Goal: Task Accomplishment & Management: Use online tool/utility

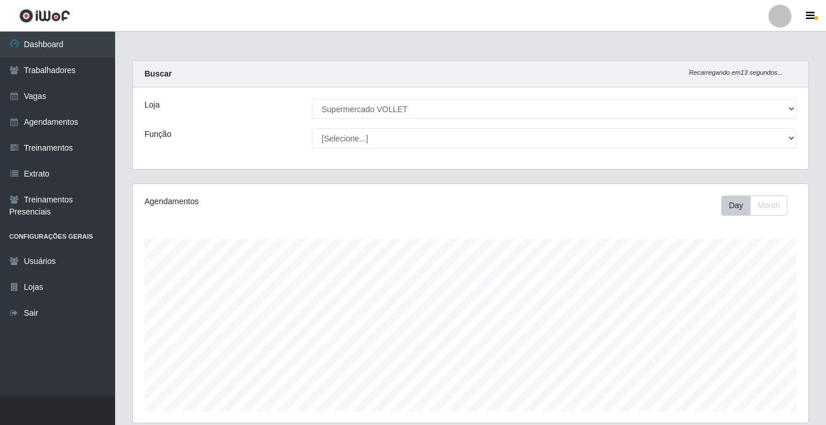
select select "72"
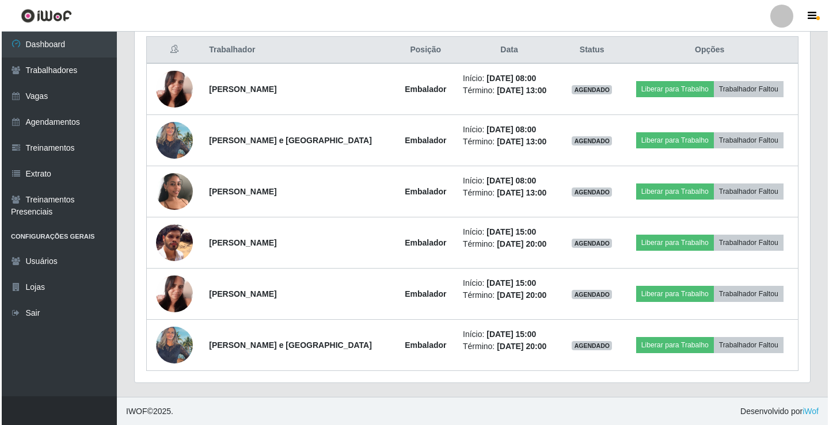
scroll to position [239, 675]
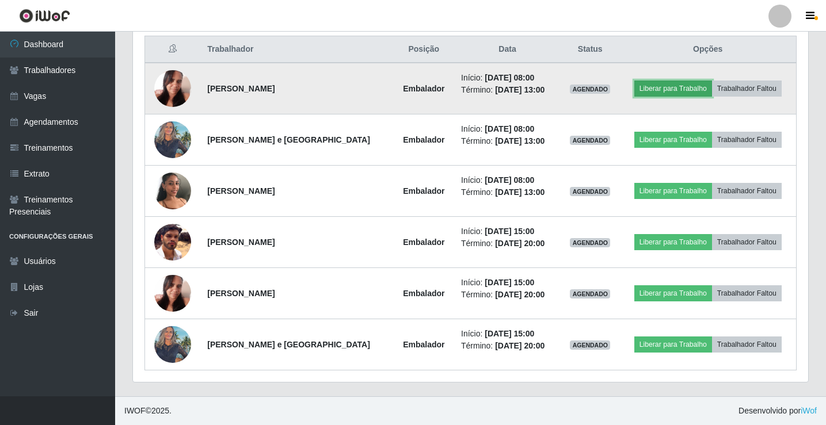
click at [670, 89] on button "Liberar para Trabalho" at bounding box center [673, 89] width 78 height 16
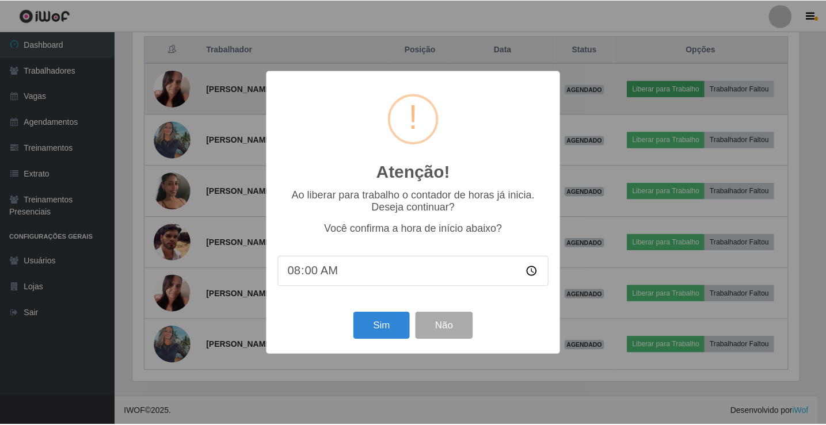
scroll to position [239, 669]
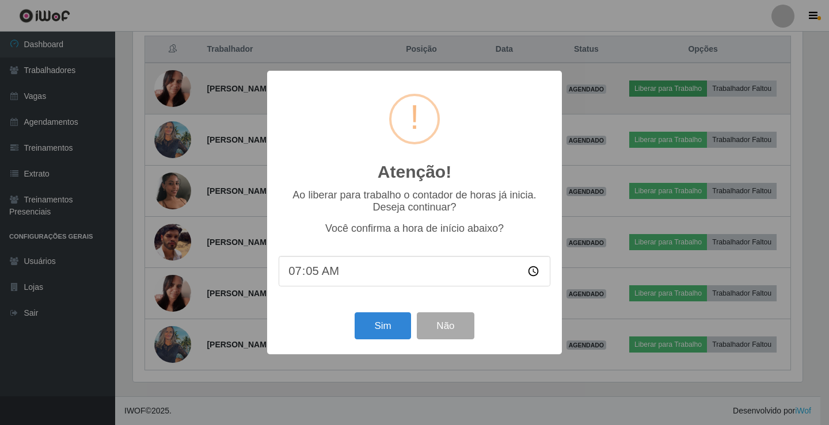
type input "07:59"
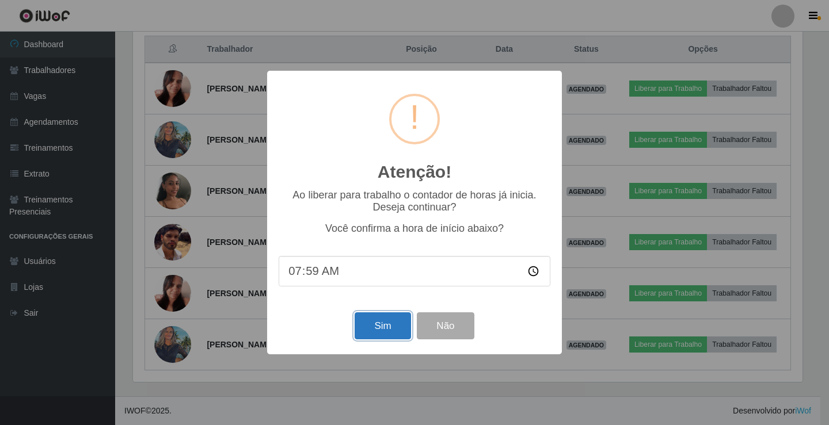
click at [392, 334] on button "Sim" at bounding box center [382, 325] width 56 height 27
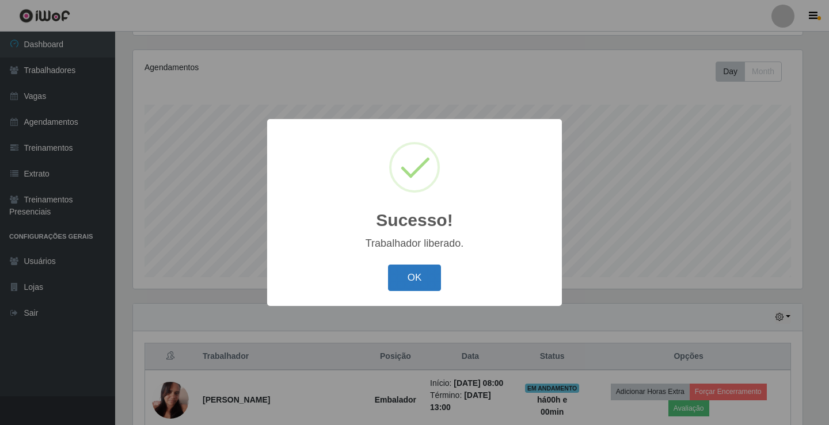
click at [411, 276] on button "OK" at bounding box center [415, 278] width 54 height 27
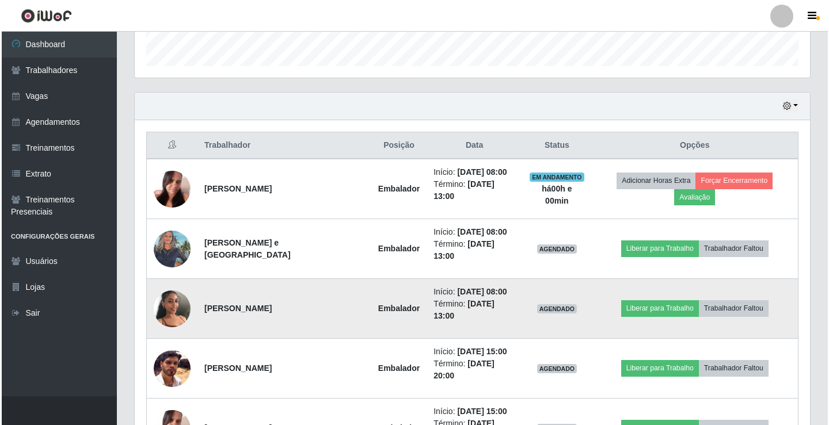
scroll to position [364, 0]
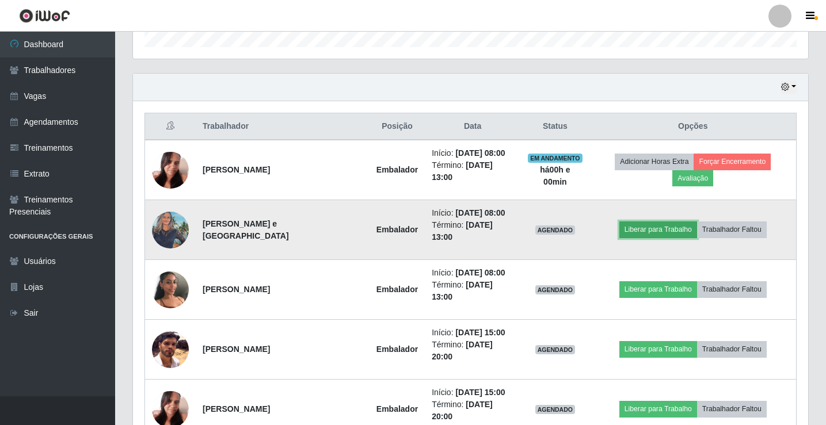
click at [651, 222] on button "Liberar para Trabalho" at bounding box center [658, 230] width 78 height 16
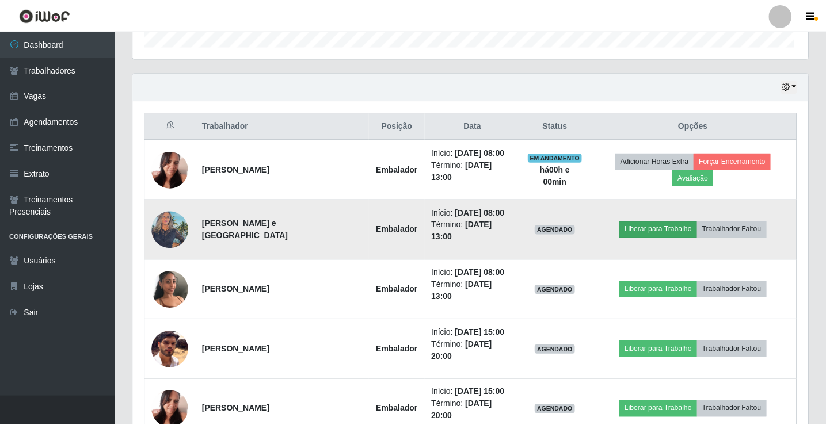
scroll to position [239, 669]
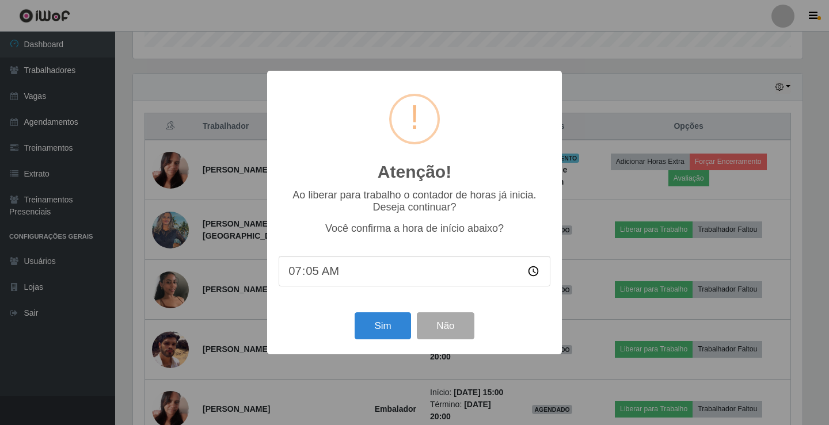
type input "07:59"
click at [388, 328] on button "Sim" at bounding box center [382, 325] width 56 height 27
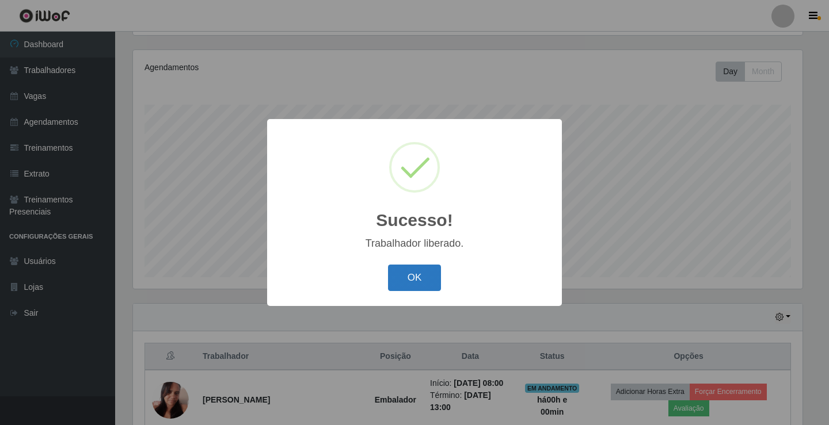
click at [408, 277] on button "OK" at bounding box center [415, 278] width 54 height 27
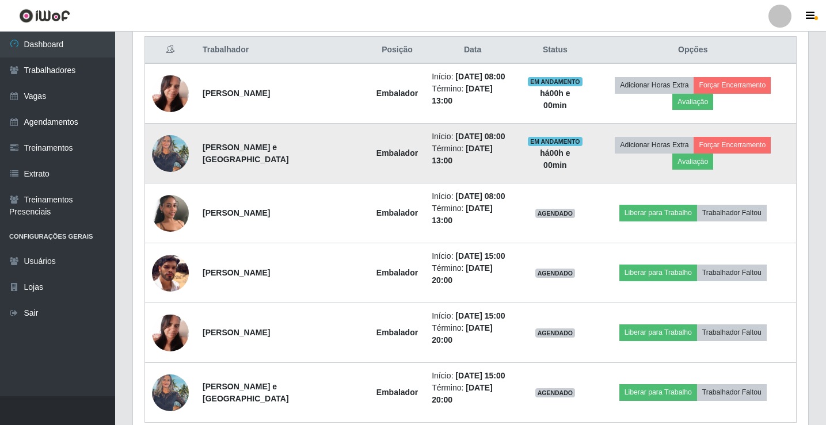
scroll to position [441, 0]
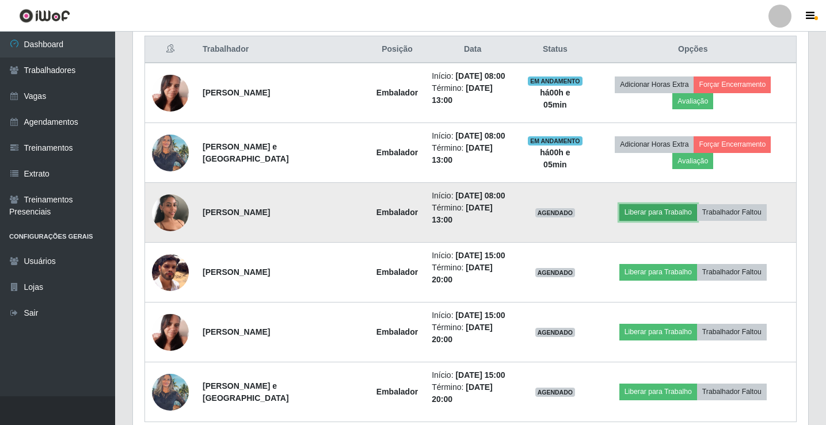
click at [632, 204] on button "Liberar para Trabalho" at bounding box center [658, 212] width 78 height 16
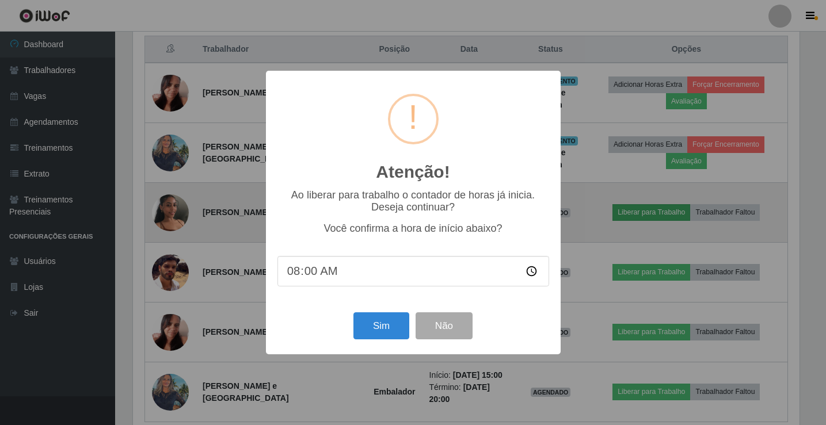
scroll to position [239, 669]
type input "08:05"
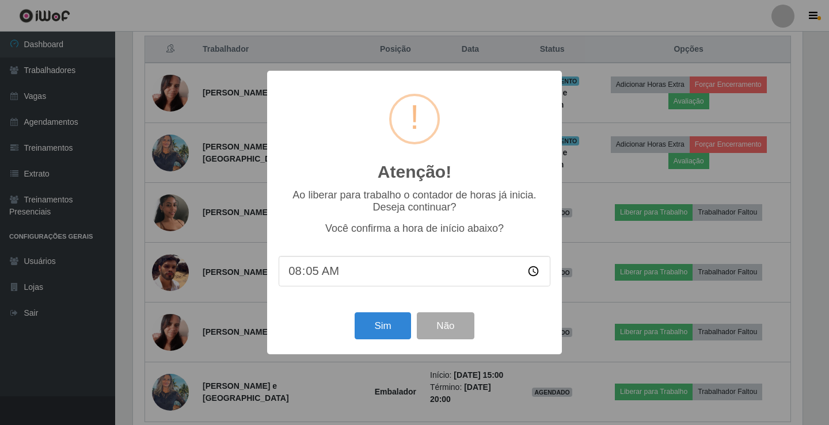
click at [625, 256] on div "Atenção! × Ao liberar para trabalho o contador de horas já inicia. Deseja conti…" at bounding box center [414, 212] width 829 height 425
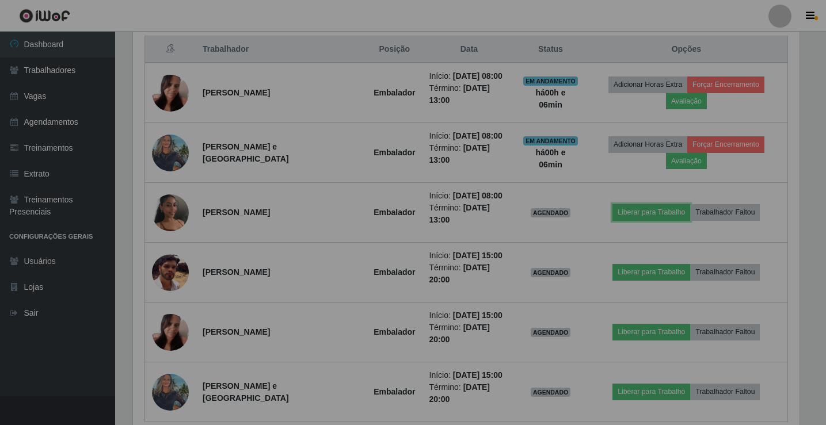
scroll to position [239, 675]
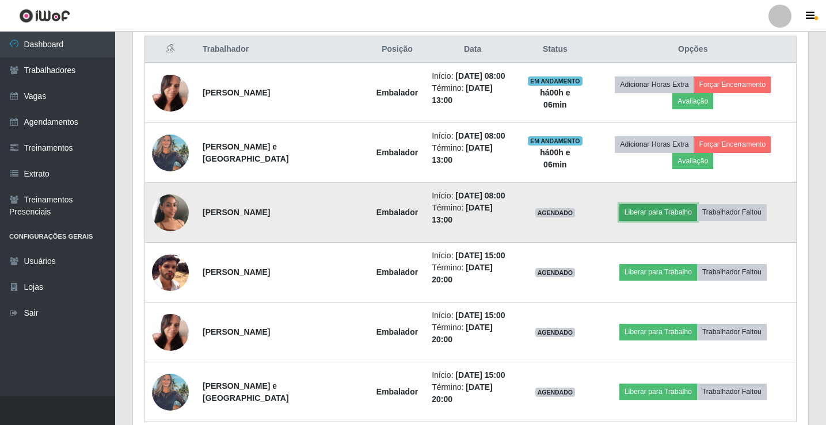
click at [639, 204] on button "Liberar para Trabalho" at bounding box center [658, 212] width 78 height 16
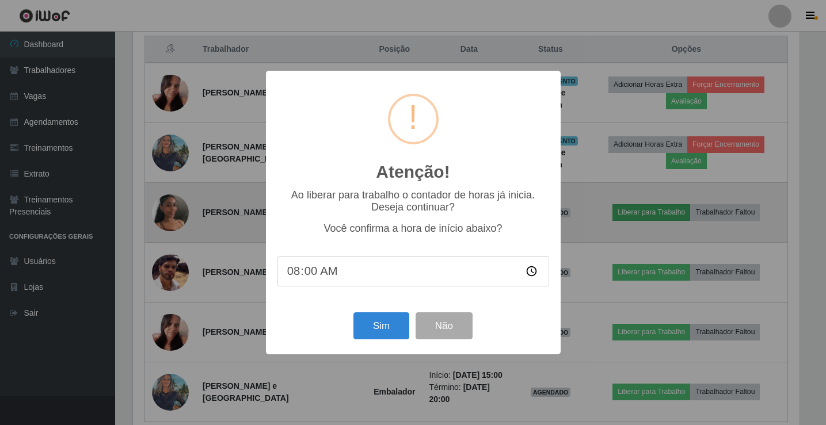
scroll to position [239, 669]
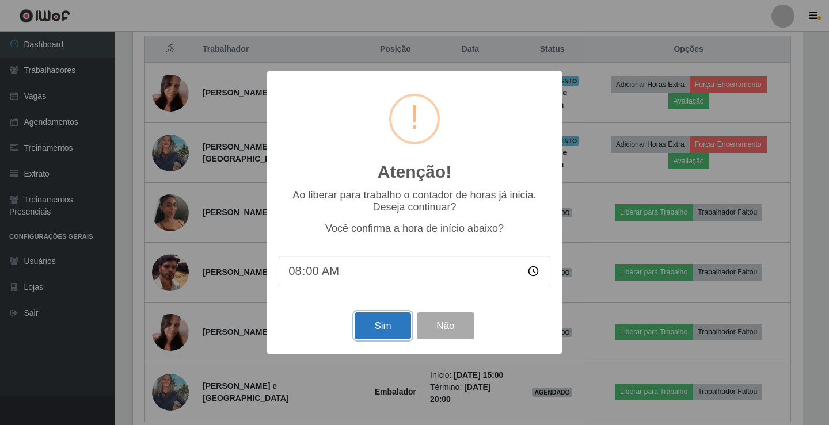
click at [376, 324] on button "Sim" at bounding box center [382, 325] width 56 height 27
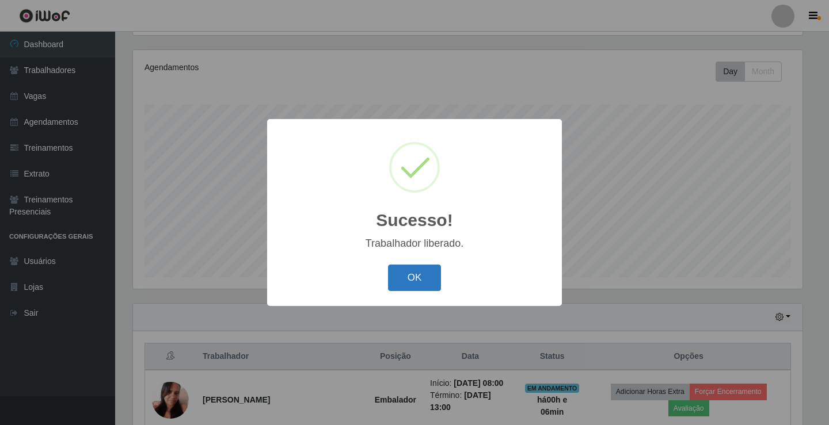
click at [399, 282] on button "OK" at bounding box center [415, 278] width 54 height 27
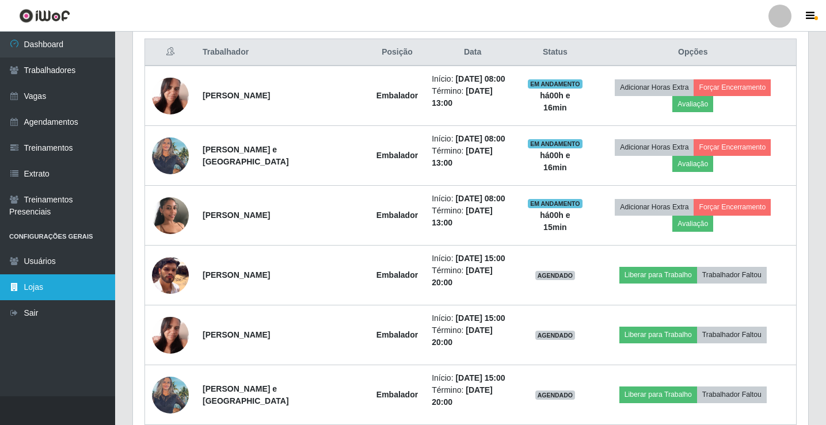
scroll to position [441, 0]
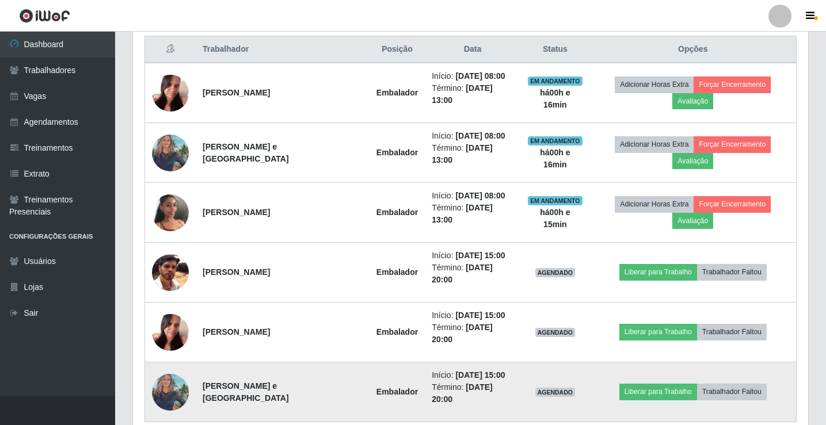
click at [186, 368] on img at bounding box center [170, 392] width 37 height 49
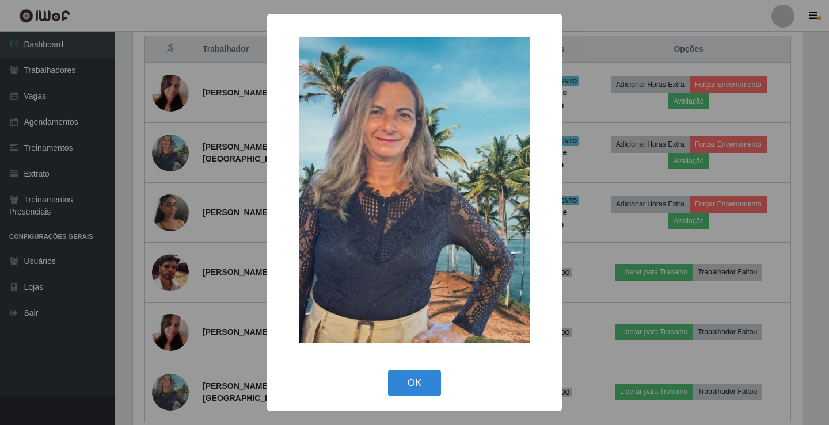
click at [182, 321] on div "× OK Cancel" at bounding box center [414, 212] width 829 height 425
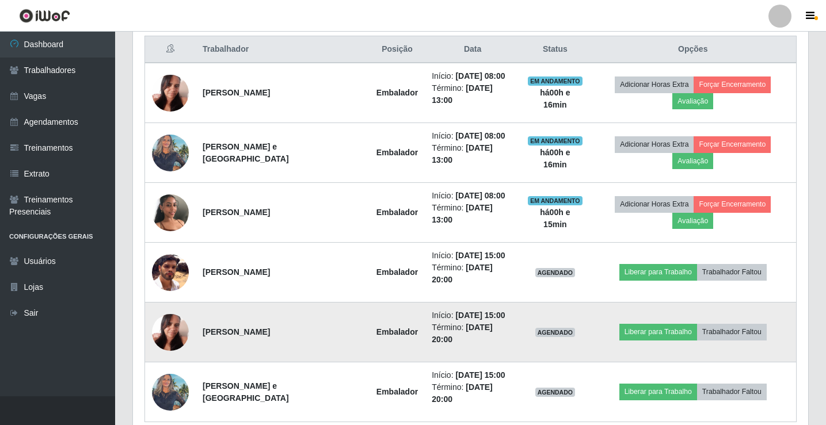
scroll to position [239, 675]
click at [169, 308] on img at bounding box center [170, 332] width 37 height 49
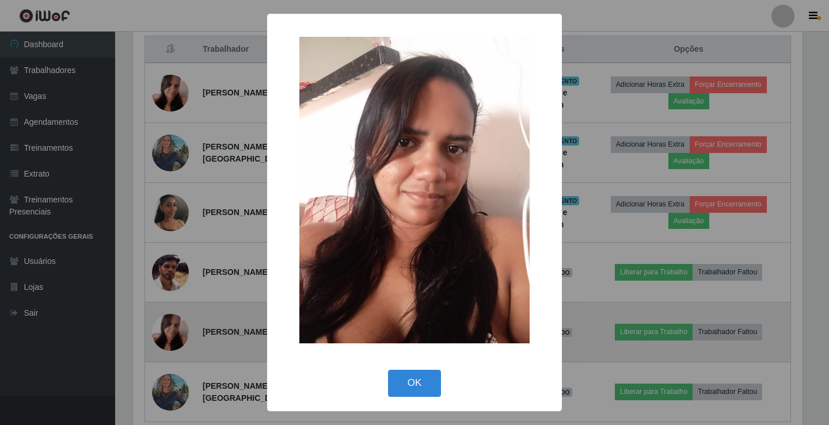
click at [169, 301] on div "× OK Cancel" at bounding box center [414, 212] width 829 height 425
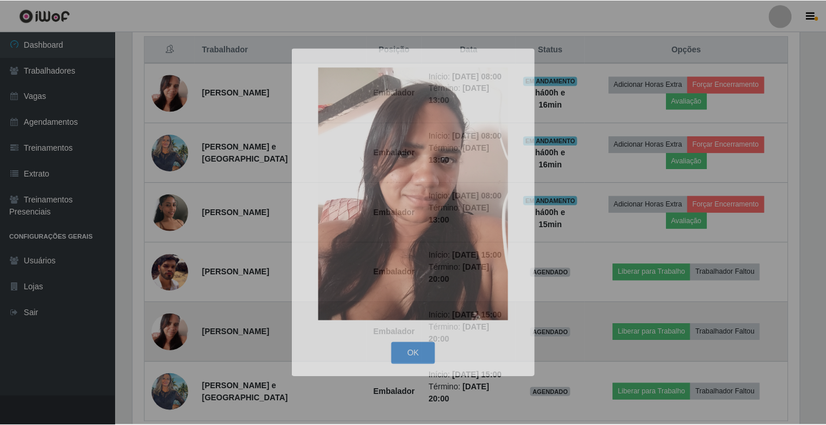
scroll to position [239, 675]
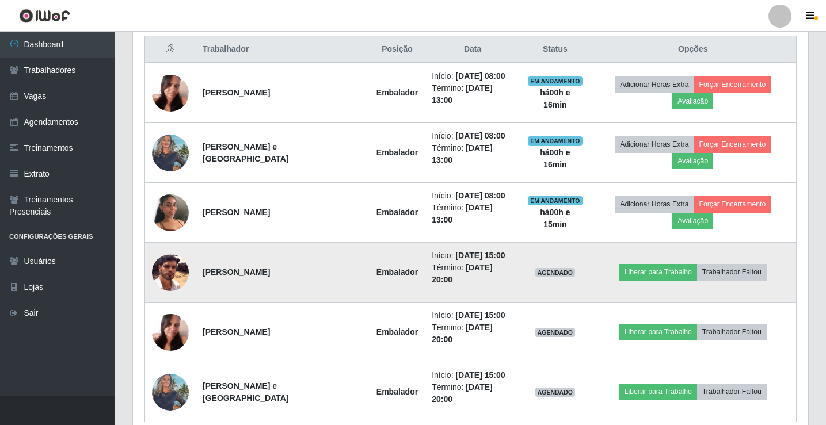
click at [162, 254] on img at bounding box center [170, 272] width 37 height 37
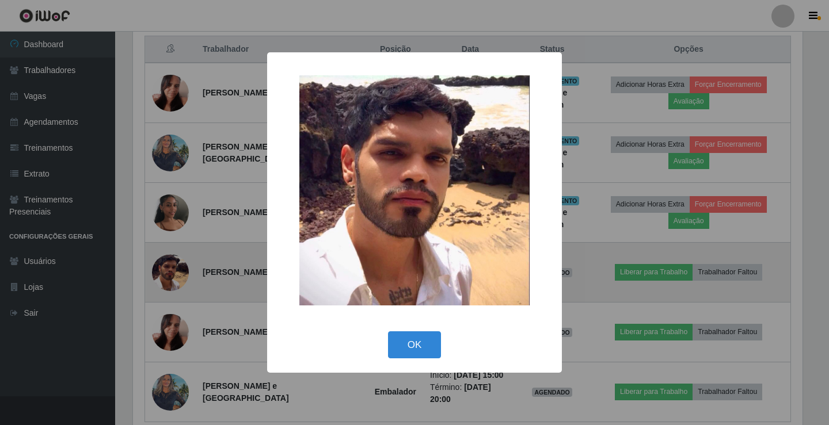
click at [162, 251] on div "× OK Cancel" at bounding box center [414, 212] width 829 height 425
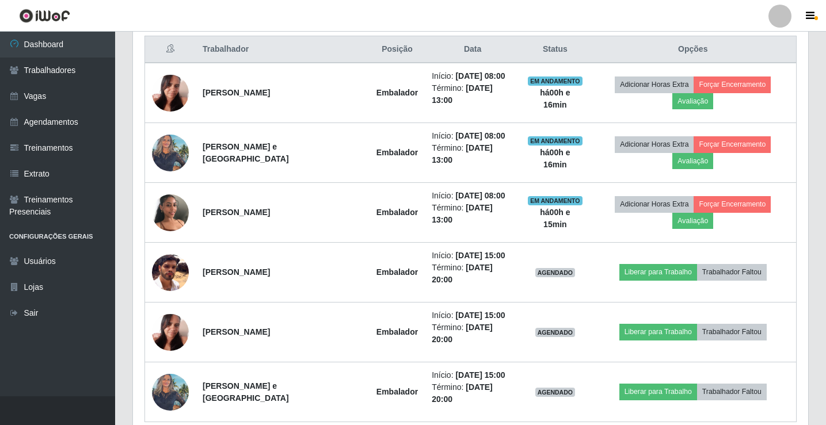
scroll to position [239, 675]
